Goal: Find specific page/section: Locate a particular part of the current website

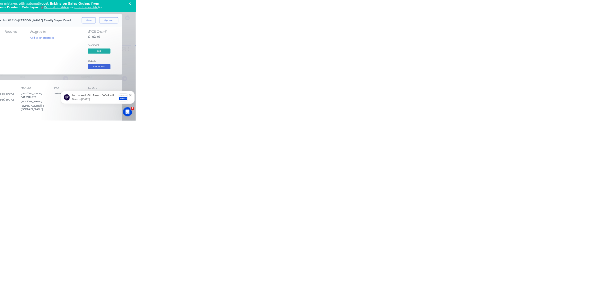
click at [498, 51] on button "Close" at bounding box center [481, 51] width 34 height 15
